Goal: Task Accomplishment & Management: Complete application form

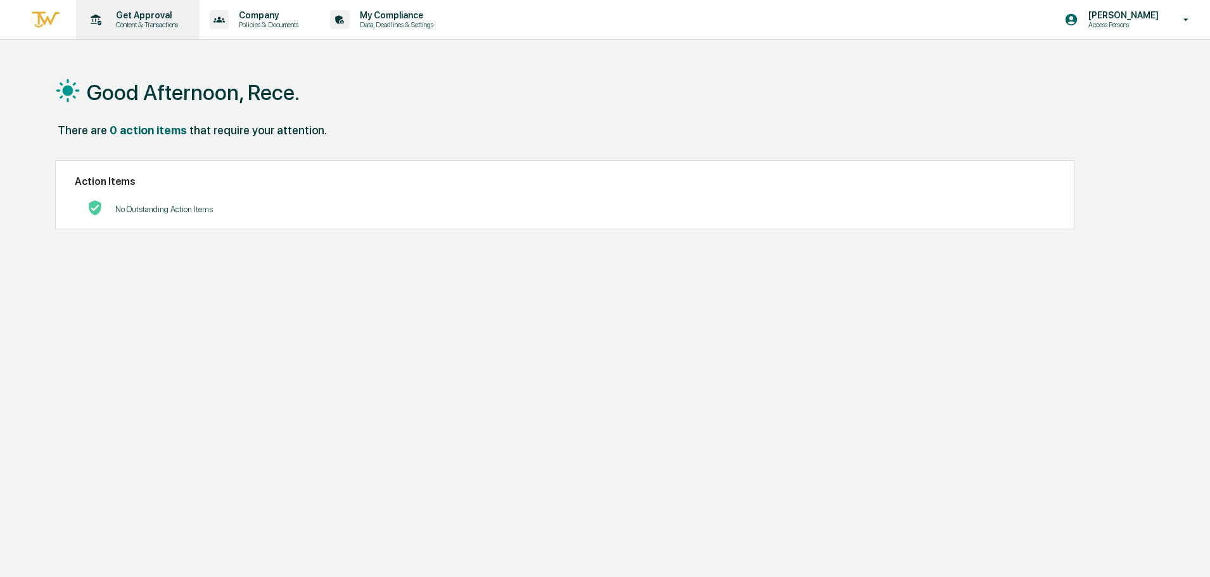
click at [154, 21] on p "Content & Transactions" at bounding box center [145, 24] width 79 height 9
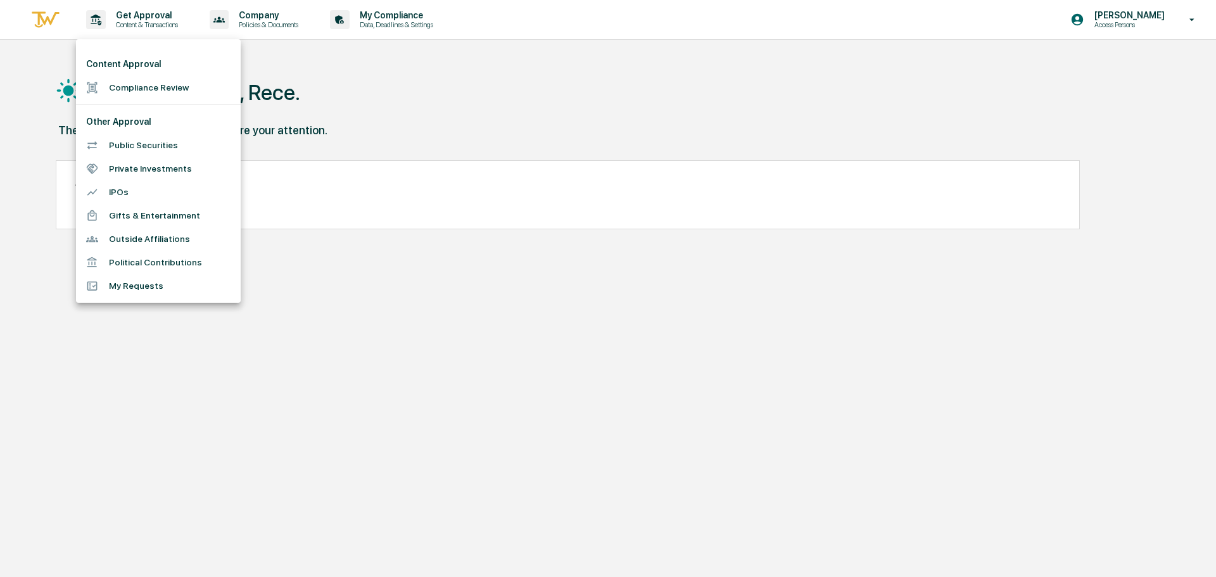
click at [153, 82] on li "Compliance Review" at bounding box center [158, 87] width 165 height 23
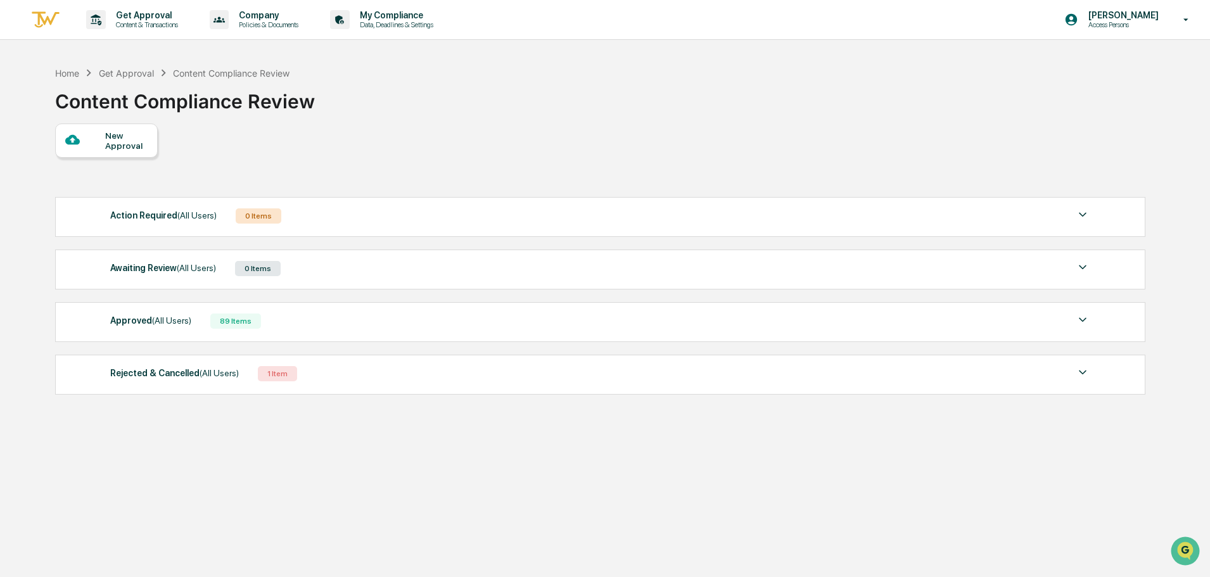
click at [113, 139] on div "New Approval" at bounding box center [126, 140] width 42 height 20
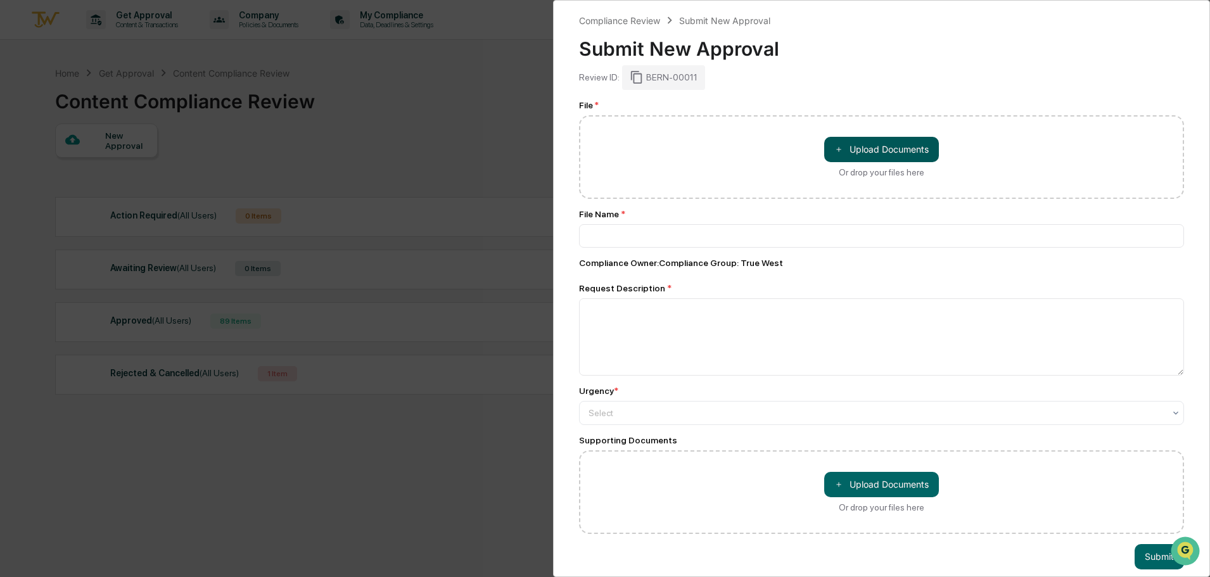
click at [840, 147] on button "＋ Upload Documents" at bounding box center [881, 149] width 115 height 25
type input "**********"
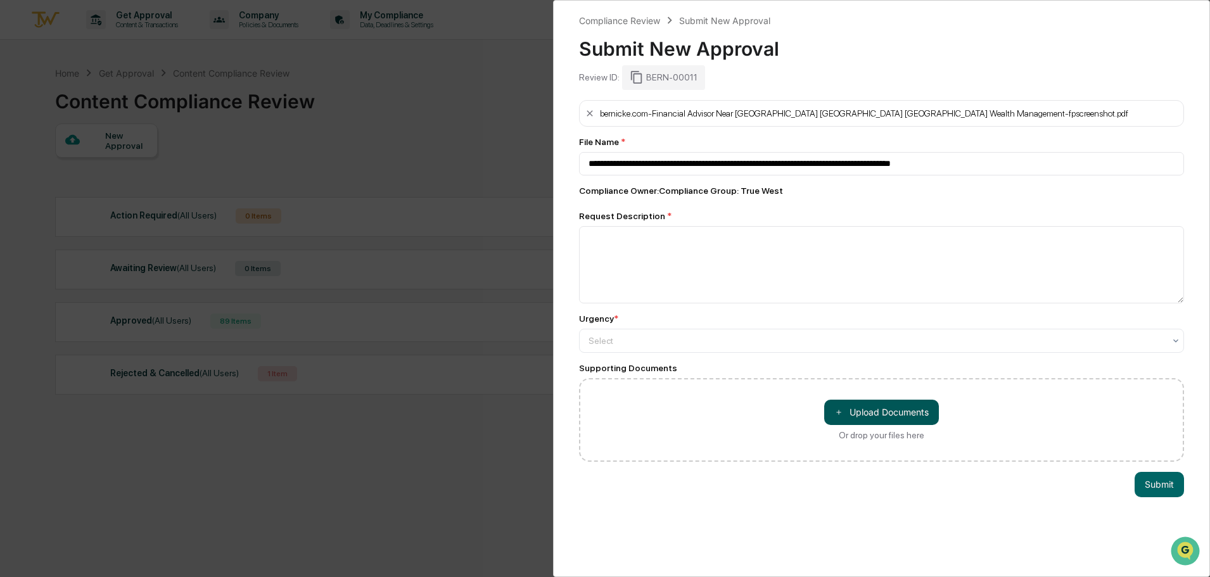
click at [855, 421] on button "＋ Upload Documents" at bounding box center [881, 412] width 115 height 25
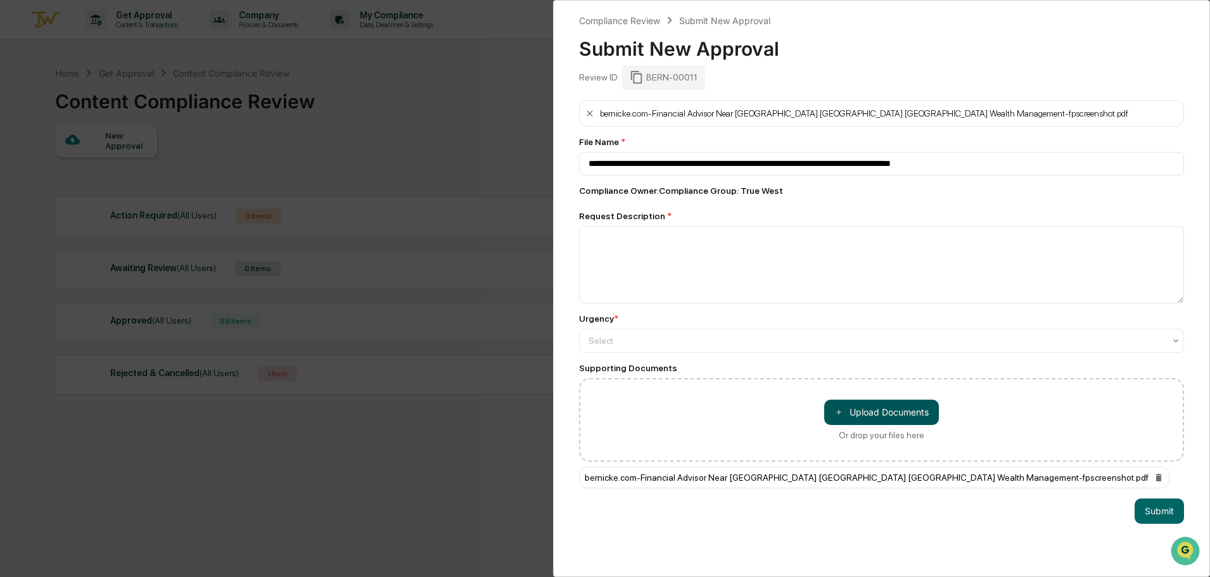
click at [901, 411] on button "＋ Upload Documents" at bounding box center [881, 412] width 115 height 25
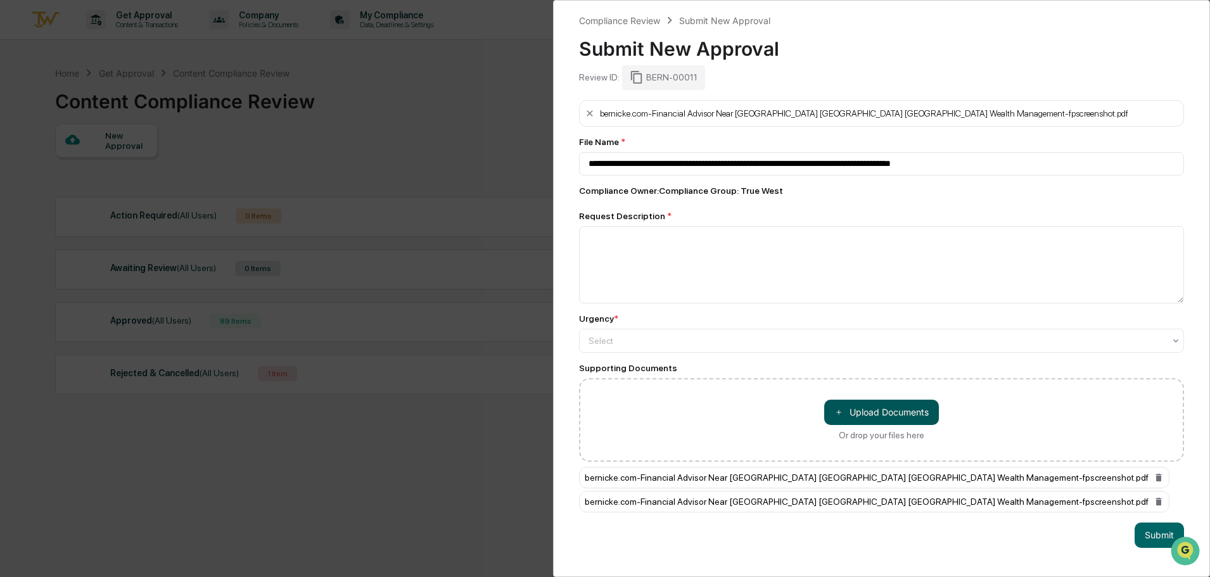
click at [912, 422] on button "＋ Upload Documents" at bounding box center [881, 412] width 115 height 25
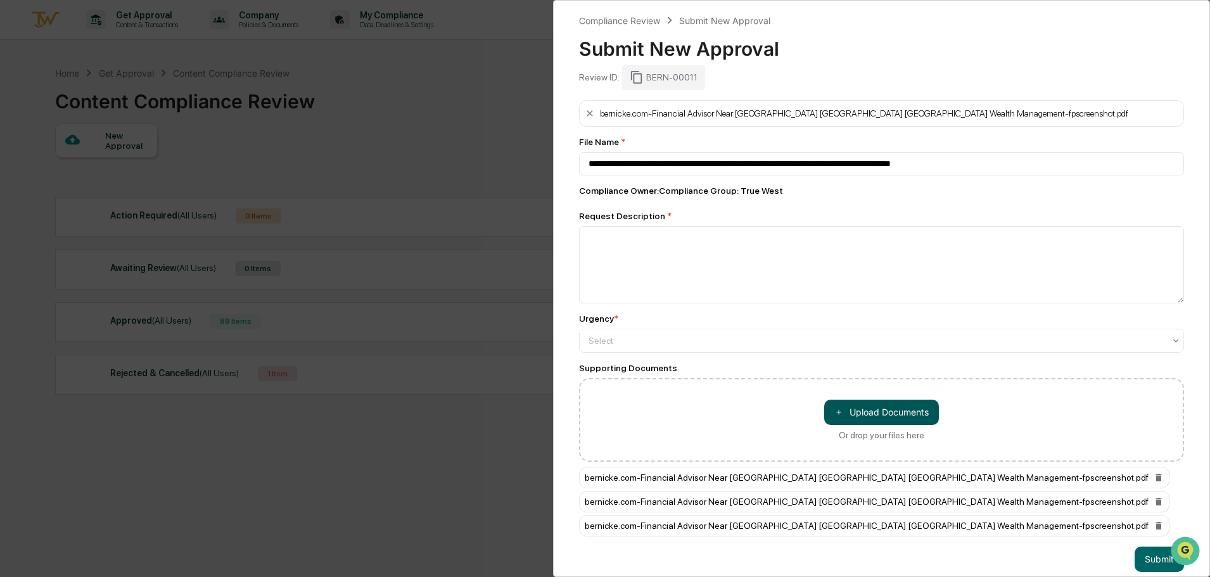
click at [915, 423] on button "＋ Upload Documents" at bounding box center [881, 412] width 115 height 25
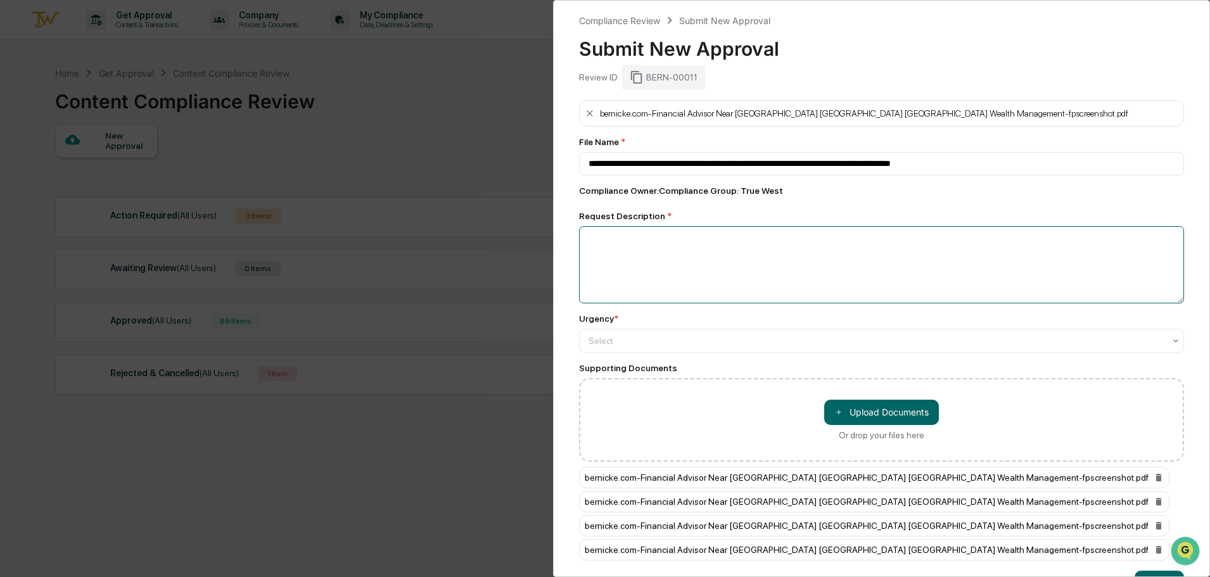
click at [612, 244] on textarea at bounding box center [881, 264] width 605 height 77
type textarea "*"
type textarea "**********"
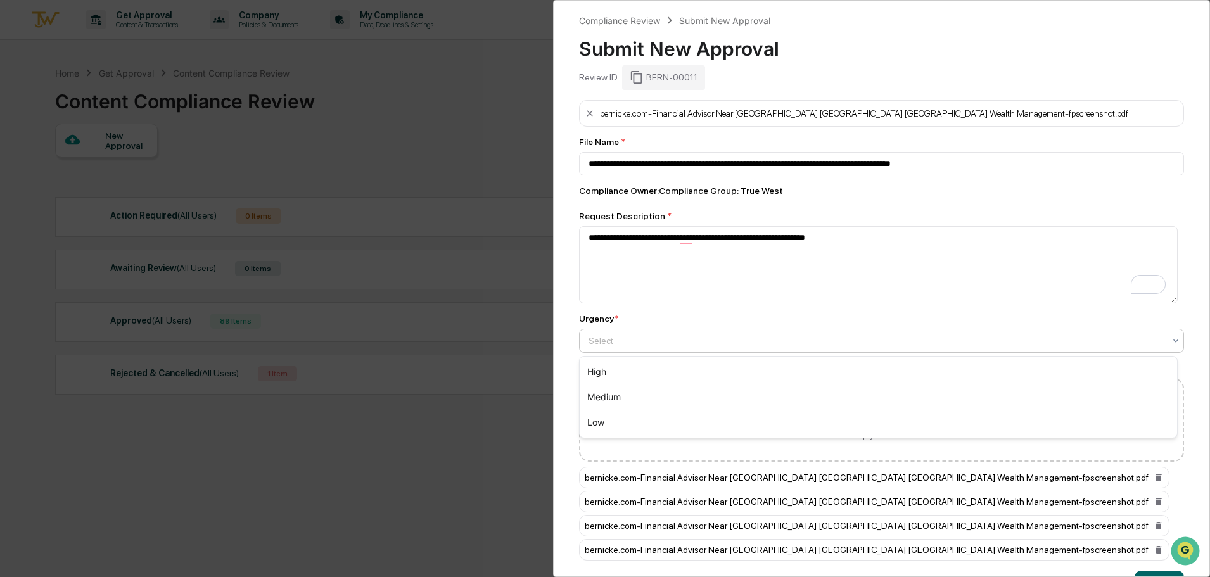
click at [729, 343] on div at bounding box center [876, 340] width 576 height 13
click at [721, 402] on div "Medium" at bounding box center [878, 396] width 597 height 25
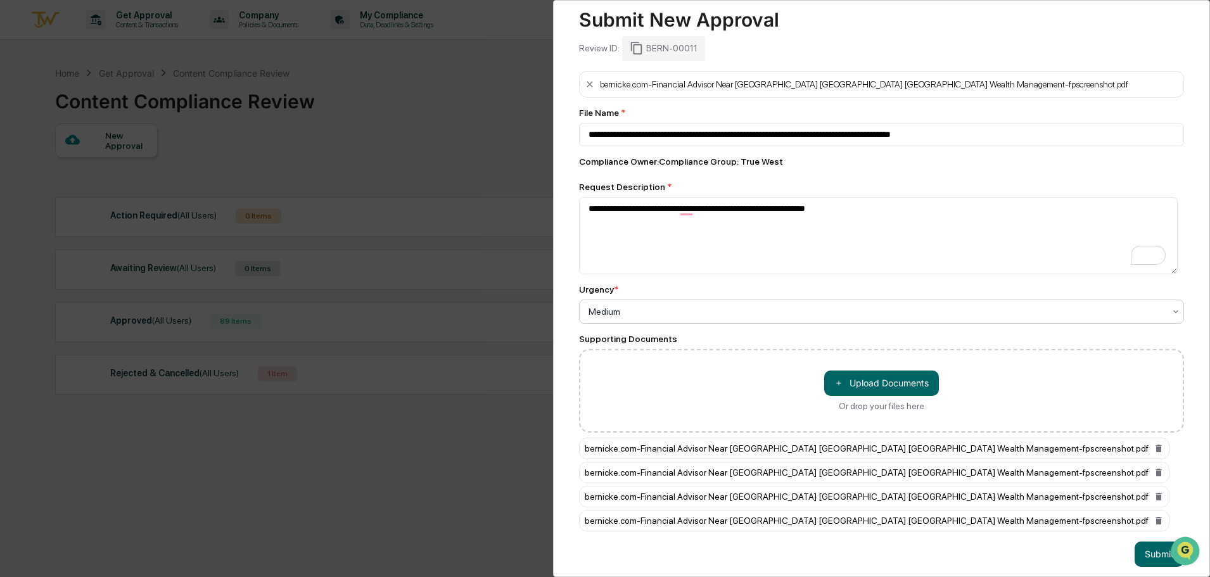
scroll to position [46, 0]
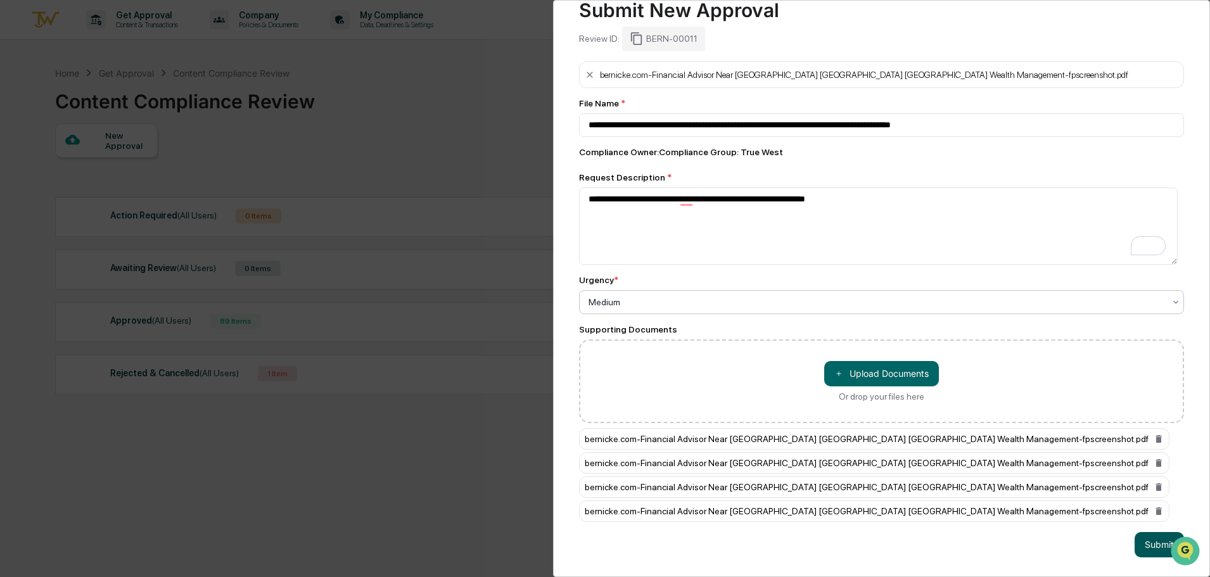
click at [1134, 535] on button "Submit" at bounding box center [1158, 544] width 49 height 25
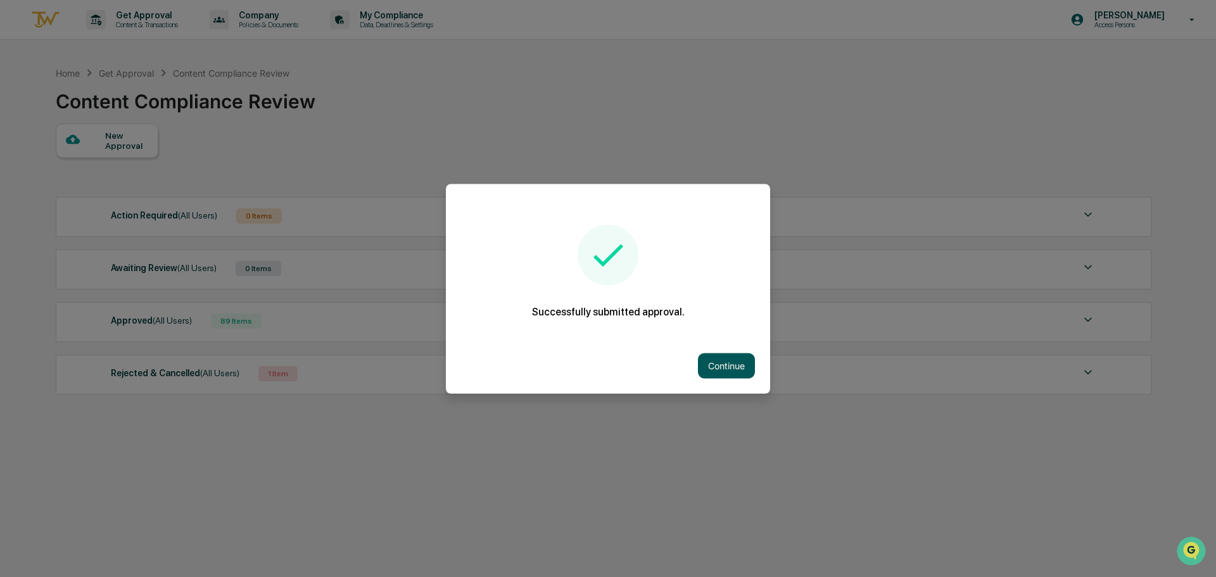
click at [738, 370] on button "Continue" at bounding box center [726, 365] width 57 height 25
